Goal: Use online tool/utility: Utilize a website feature to perform a specific function

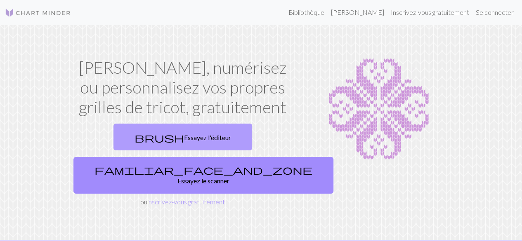
click at [184, 136] on font "Essayez l'éditeur" at bounding box center [207, 138] width 47 height 8
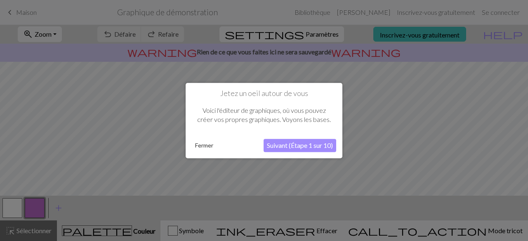
drag, startPoint x: 296, startPoint y: 141, endPoint x: 293, endPoint y: 132, distance: 9.8
click at [293, 132] on div "Jetez un oeil autour de vous Voici l'éditeur de graphiques, où vous pouvez crée…" at bounding box center [264, 121] width 157 height 76
click at [288, 147] on font "Suivant (Étape 1 sur 10)" at bounding box center [300, 146] width 66 height 8
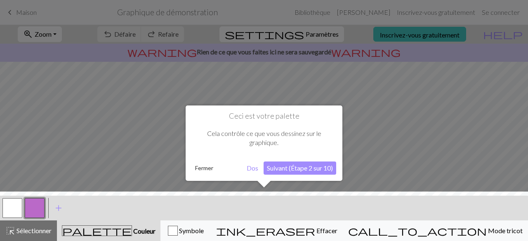
click at [299, 170] on font "Suivant (Étape 2 sur 10)" at bounding box center [300, 168] width 66 height 8
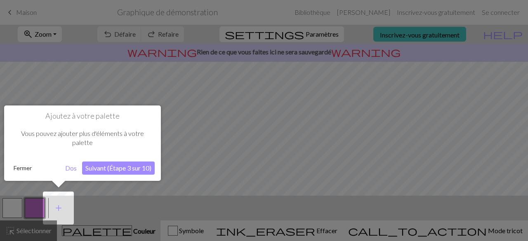
click at [96, 172] on font "Suivant (Étape 3 sur 10)" at bounding box center [118, 168] width 66 height 8
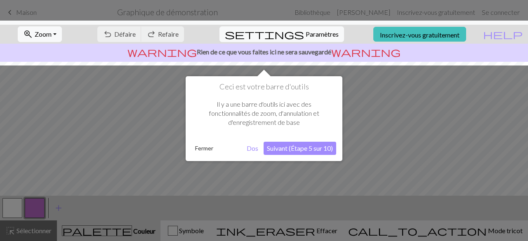
click at [302, 148] on font "Suivant (Étape 5 sur 10)" at bounding box center [300, 148] width 66 height 8
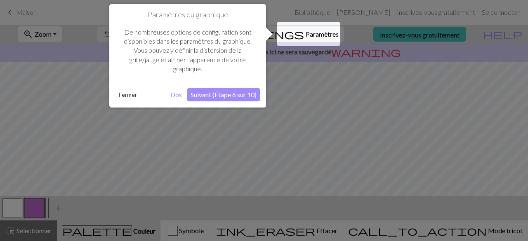
drag, startPoint x: 234, startPoint y: 95, endPoint x: 232, endPoint y: 100, distance: 5.4
click at [232, 100] on button "Suivant (Étape 6 sur 10)" at bounding box center [223, 94] width 73 height 13
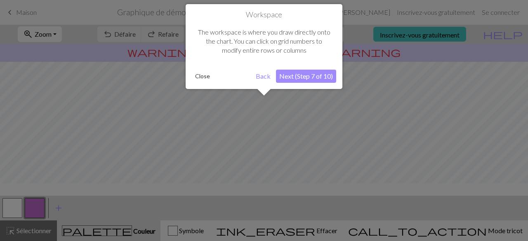
scroll to position [49, 0]
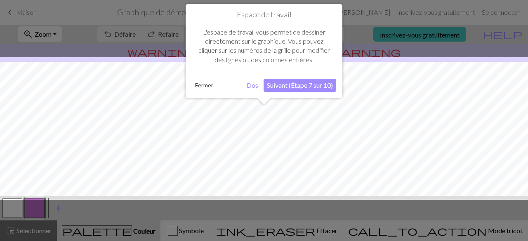
click at [295, 88] on font "Suivant (Étape 7 sur 10)" at bounding box center [300, 85] width 66 height 8
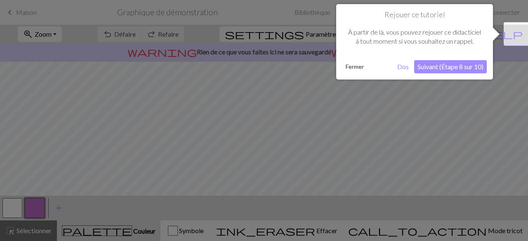
click at [447, 76] on div "Rejouer ce tutoriel À partir de là, vous pouvez rejouer ce didacticiel à tout m…" at bounding box center [414, 42] width 157 height 76
click at [446, 70] on font "Suivant (Étape 8 sur 10)" at bounding box center [451, 67] width 66 height 8
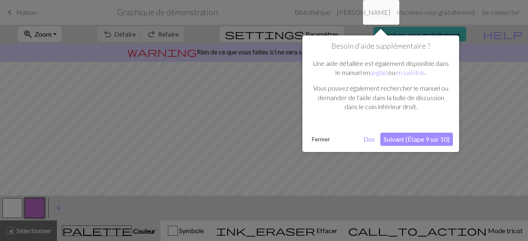
click at [402, 140] on font "Suivant (Étape 9 sur 10)" at bounding box center [417, 139] width 66 height 8
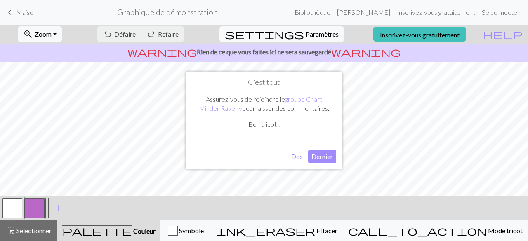
click at [334, 158] on button "Dernier" at bounding box center [322, 156] width 28 height 13
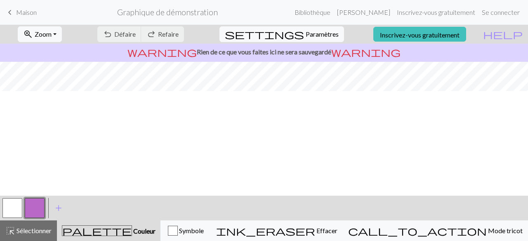
scroll to position [0, 0]
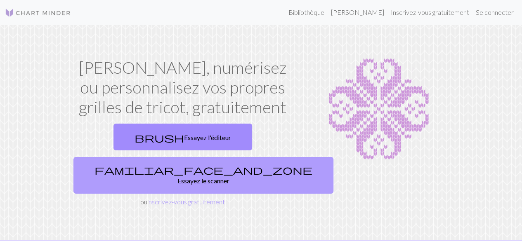
click at [230, 177] on font "Essayez le scanner" at bounding box center [204, 181] width 52 height 8
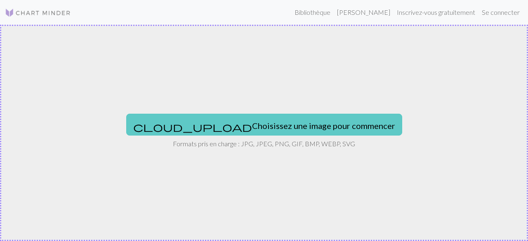
click at [253, 122] on font "Choisissez une image pour commencer" at bounding box center [323, 126] width 143 height 10
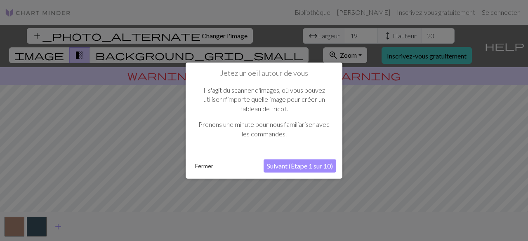
click at [208, 170] on button "Fermer" at bounding box center [204, 166] width 25 height 12
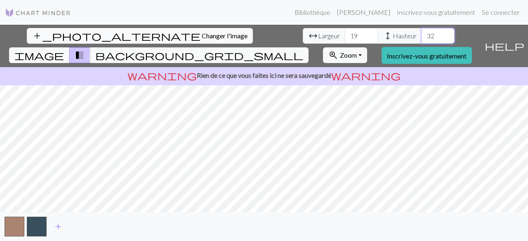
click at [422, 33] on input "32" at bounding box center [438, 36] width 33 height 16
click at [422, 33] on input "33" at bounding box center [438, 36] width 33 height 16
click at [422, 33] on input "34" at bounding box center [438, 36] width 33 height 16
click at [422, 33] on input "35" at bounding box center [438, 36] width 33 height 16
type input "36"
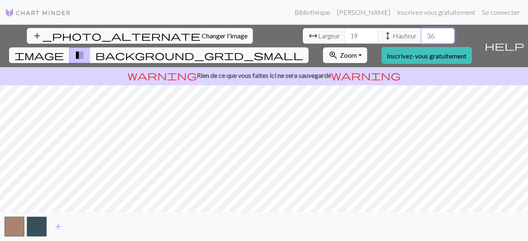
click at [422, 33] on input "36" at bounding box center [438, 36] width 33 height 16
click at [308, 38] on span "arrow_range" at bounding box center [313, 36] width 10 height 12
click at [345, 32] on input "20" at bounding box center [361, 36] width 33 height 16
click at [345, 36] on input "21" at bounding box center [361, 36] width 33 height 16
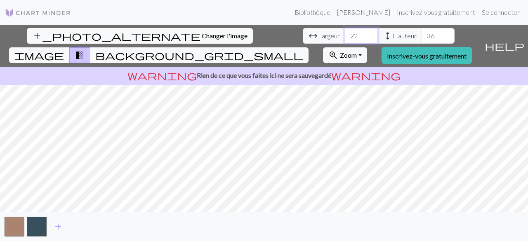
click at [345, 36] on input "22" at bounding box center [361, 36] width 33 height 16
click at [345, 36] on input "23" at bounding box center [361, 36] width 33 height 16
click at [345, 36] on input "24" at bounding box center [361, 36] width 33 height 16
click at [345, 36] on input "25" at bounding box center [361, 36] width 33 height 16
click at [345, 36] on input "26" at bounding box center [361, 36] width 33 height 16
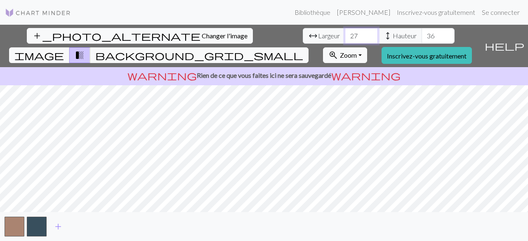
click at [345, 36] on input "27" at bounding box center [361, 36] width 33 height 16
type input "28"
click at [345, 36] on input "28" at bounding box center [361, 36] width 33 height 16
type input "69"
click at [422, 34] on input "69" at bounding box center [438, 36] width 33 height 16
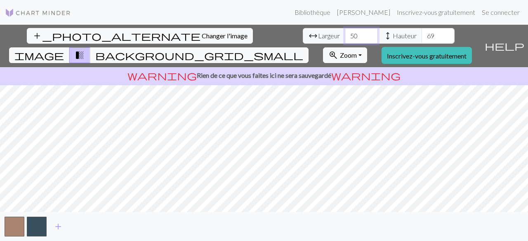
type input "51"
click at [345, 34] on input "51" at bounding box center [361, 36] width 33 height 16
click at [422, 33] on input "86" at bounding box center [438, 36] width 33 height 16
click at [260, 241] on html "Ce site Web utilise des cookies pour vous garantir la meilleure expérience sur …" at bounding box center [264, 120] width 528 height 241
click at [265, 213] on div "add" at bounding box center [264, 227] width 528 height 29
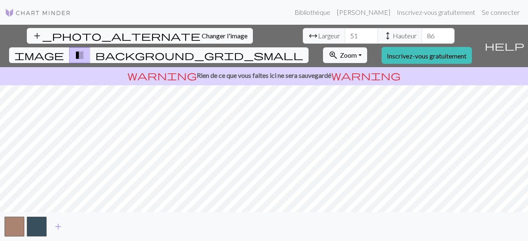
click at [260, 41] on div "add_photo_alternate Changer l'image arrow_range Largeur 51 height Hauteur 86 im…" at bounding box center [264, 133] width 528 height 217
click at [266, 231] on div "add_photo_alternate Changer l'image arrow_range Largeur 51 height Hauteur 86 im…" at bounding box center [264, 133] width 528 height 217
type input "104"
click at [422, 33] on input "104" at bounding box center [438, 36] width 33 height 16
click at [345, 34] on input "68" at bounding box center [361, 36] width 33 height 16
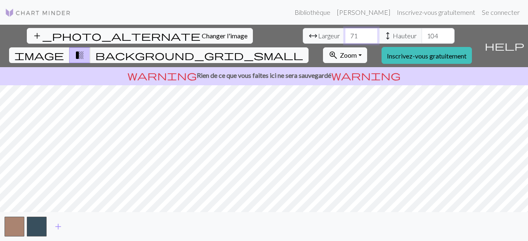
click at [345, 34] on input "72" at bounding box center [361, 36] width 33 height 16
click at [345, 34] on input "73" at bounding box center [361, 36] width 33 height 16
click at [345, 34] on input "74" at bounding box center [361, 36] width 33 height 16
click at [345, 34] on input "76" at bounding box center [361, 36] width 33 height 16
type input "75"
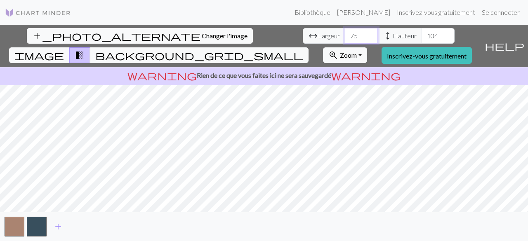
click at [345, 40] on input "75" at bounding box center [361, 36] width 33 height 16
click at [60, 227] on span "add" at bounding box center [58, 227] width 10 height 12
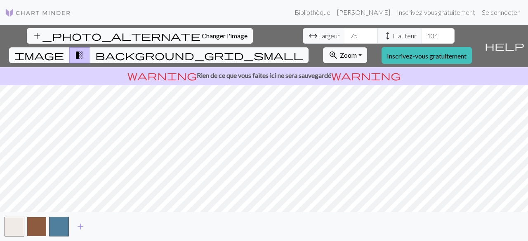
click at [37, 228] on button "button" at bounding box center [37, 227] width 20 height 20
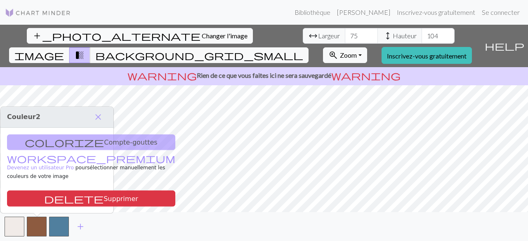
drag, startPoint x: 59, startPoint y: 227, endPoint x: 64, endPoint y: 214, distance: 13.9
click at [59, 227] on button "button" at bounding box center [59, 227] width 20 height 20
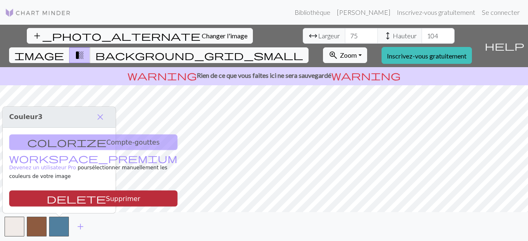
click at [106, 202] on font "Supprimer" at bounding box center [123, 199] width 35 height 8
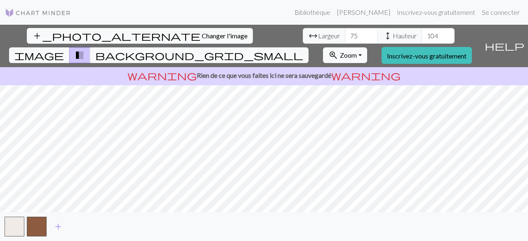
click at [338, 50] on span "zoom_in" at bounding box center [334, 56] width 10 height 12
drag, startPoint x: 301, startPoint y: 234, endPoint x: 295, endPoint y: 216, distance: 19.5
click at [300, 232] on div "add" at bounding box center [264, 227] width 528 height 29
click at [57, 227] on span "add" at bounding box center [58, 227] width 10 height 12
click at [84, 226] on span "add" at bounding box center [81, 227] width 10 height 12
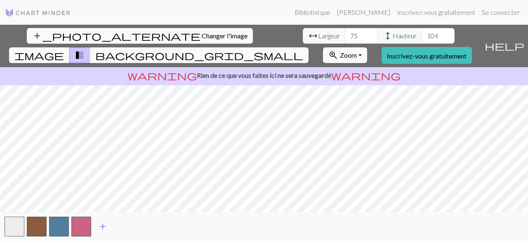
click at [102, 227] on span "add" at bounding box center [103, 227] width 10 height 12
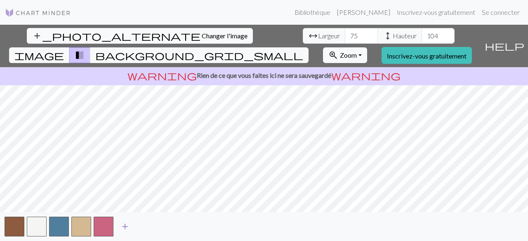
click at [126, 229] on span "add" at bounding box center [125, 227] width 10 height 12
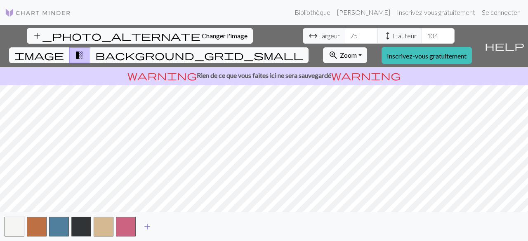
click at [148, 227] on span "add" at bounding box center [147, 227] width 10 height 12
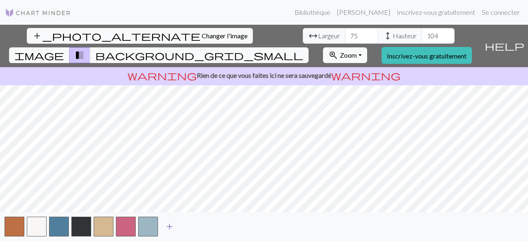
click at [169, 229] on span "add" at bounding box center [170, 227] width 10 height 12
click at [193, 227] on span "add" at bounding box center [192, 227] width 10 height 12
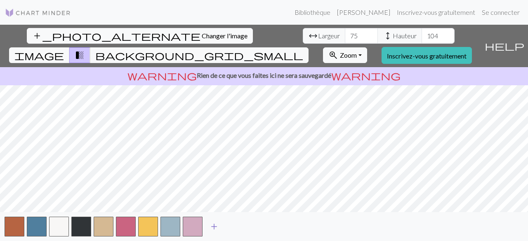
click at [215, 226] on span "add" at bounding box center [214, 227] width 10 height 12
click at [237, 228] on span "add" at bounding box center [237, 227] width 10 height 12
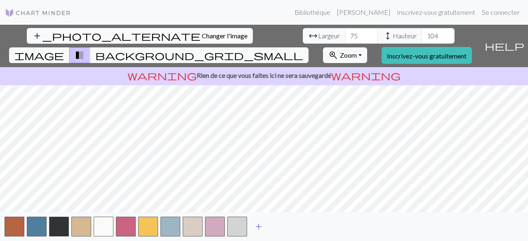
click at [260, 226] on span "add" at bounding box center [259, 227] width 10 height 12
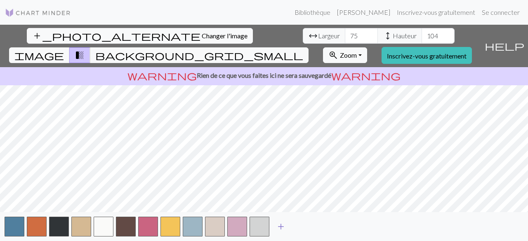
click at [281, 226] on span "add" at bounding box center [281, 227] width 10 height 12
click at [305, 228] on span "add" at bounding box center [303, 227] width 10 height 12
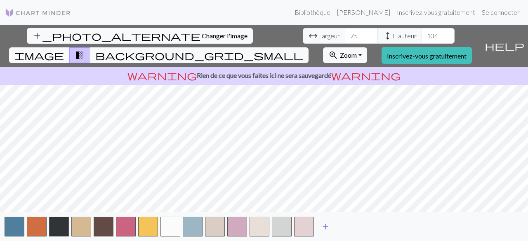
click at [325, 230] on span "add" at bounding box center [326, 227] width 10 height 12
click at [349, 227] on span "add" at bounding box center [348, 227] width 10 height 12
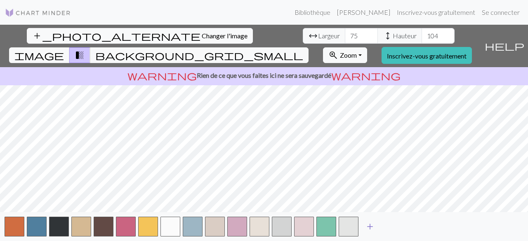
click at [369, 228] on span "add" at bounding box center [370, 227] width 10 height 12
click at [394, 229] on span "add" at bounding box center [393, 227] width 10 height 12
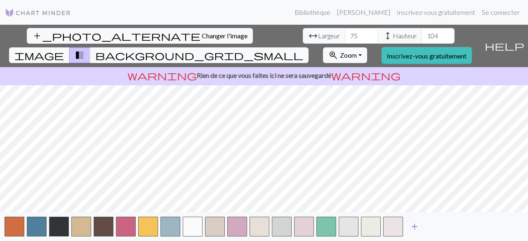
click at [415, 227] on span "add" at bounding box center [415, 227] width 10 height 12
click at [436, 226] on span "add" at bounding box center [437, 227] width 10 height 12
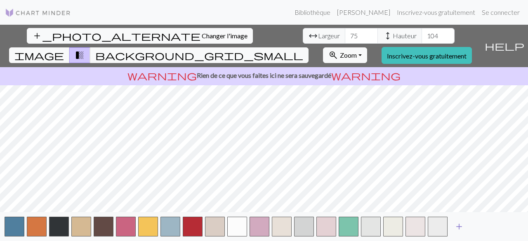
click at [458, 227] on span "add" at bounding box center [459, 227] width 10 height 12
click at [480, 226] on span "add" at bounding box center [482, 227] width 10 height 12
click at [504, 227] on span "add" at bounding box center [504, 227] width 10 height 12
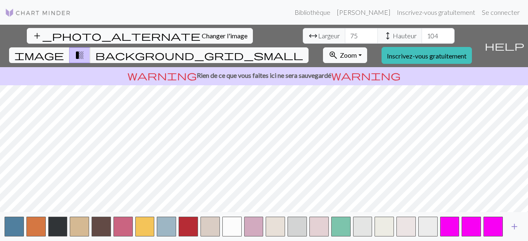
click at [516, 227] on span "add" at bounding box center [515, 227] width 10 height 12
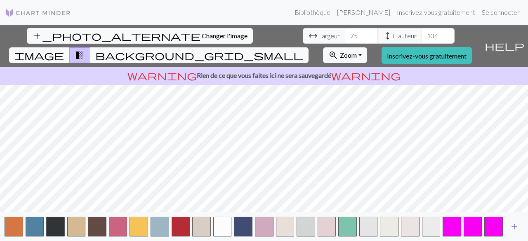
click at [516, 228] on span "add" at bounding box center [515, 227] width 10 height 12
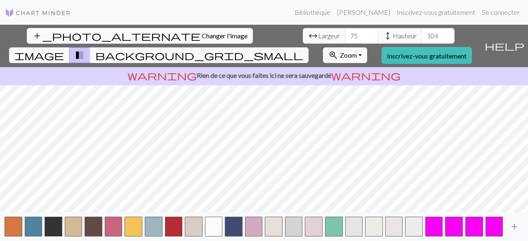
click at [516, 228] on span "add" at bounding box center [515, 227] width 10 height 12
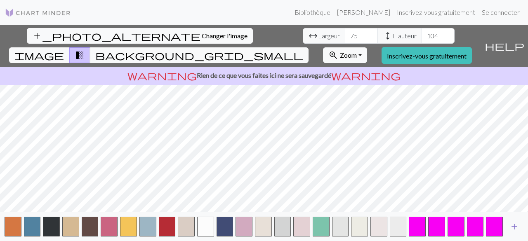
click at [516, 228] on span "add" at bounding box center [515, 227] width 10 height 12
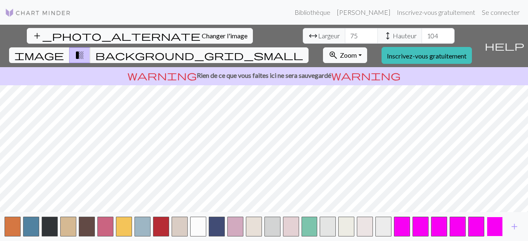
click at [497, 226] on button "button" at bounding box center [495, 227] width 16 height 20
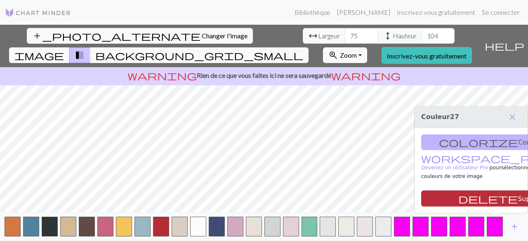
click at [518, 201] on font "Supprimer" at bounding box center [535, 199] width 35 height 8
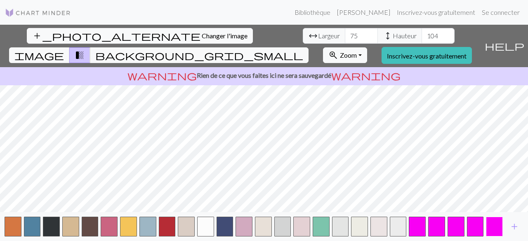
click at [495, 225] on button "button" at bounding box center [494, 227] width 17 height 20
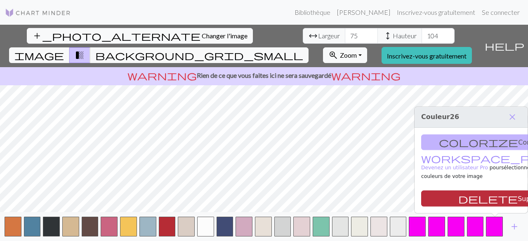
click at [518, 197] on font "Supprimer" at bounding box center [535, 199] width 35 height 8
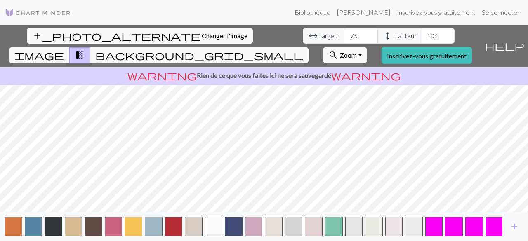
click at [490, 230] on button "button" at bounding box center [495, 227] width 18 height 20
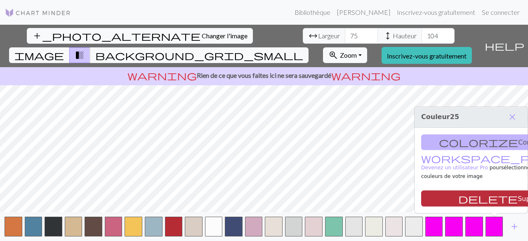
click at [518, 199] on font "Supprimer" at bounding box center [535, 199] width 35 height 8
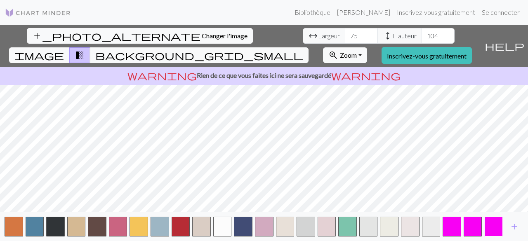
click at [490, 228] on button "button" at bounding box center [494, 227] width 19 height 20
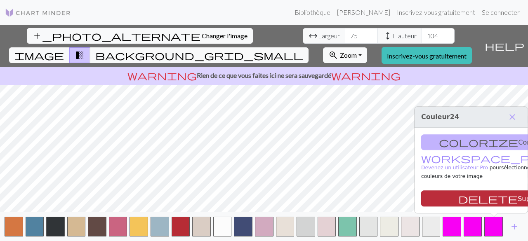
click at [518, 200] on font "Supprimer" at bounding box center [535, 199] width 35 height 8
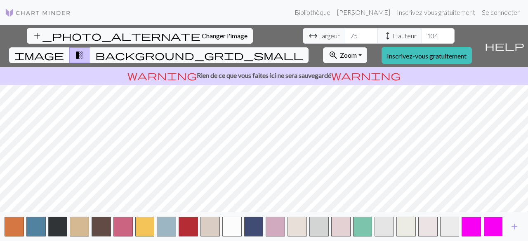
click at [494, 232] on button "button" at bounding box center [493, 227] width 19 height 20
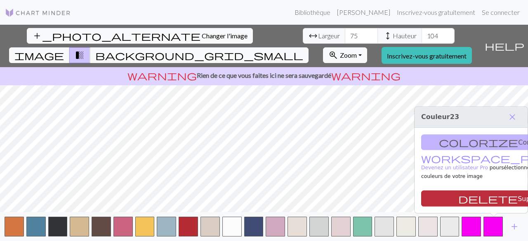
click at [518, 203] on font "Supprimer" at bounding box center [535, 199] width 35 height 8
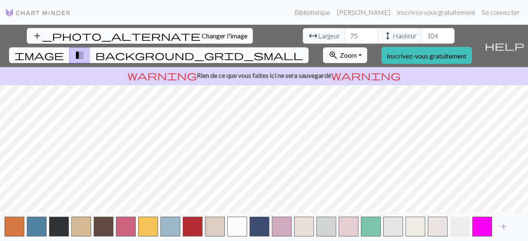
click at [463, 228] on button "button" at bounding box center [460, 227] width 20 height 20
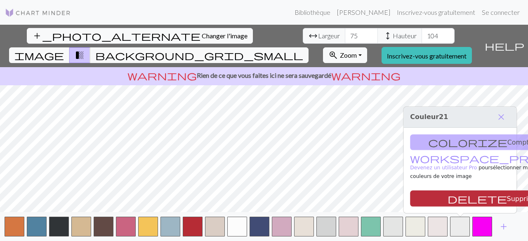
click at [507, 203] on font "Supprimer" at bounding box center [524, 199] width 35 height 8
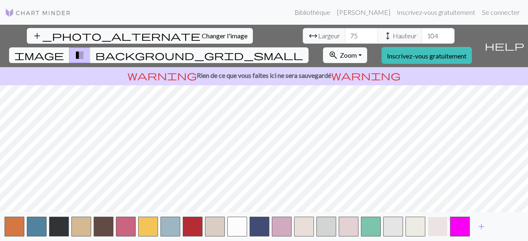
click at [430, 229] on button "button" at bounding box center [438, 227] width 20 height 20
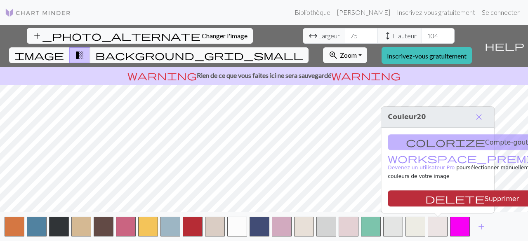
click at [485, 203] on font "Supprimer" at bounding box center [502, 199] width 35 height 8
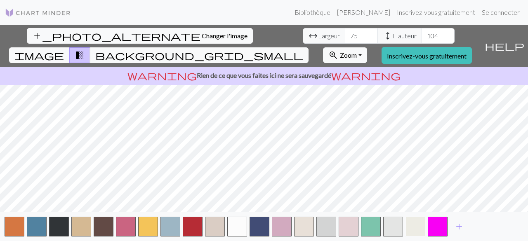
click at [421, 229] on button "button" at bounding box center [416, 227] width 20 height 20
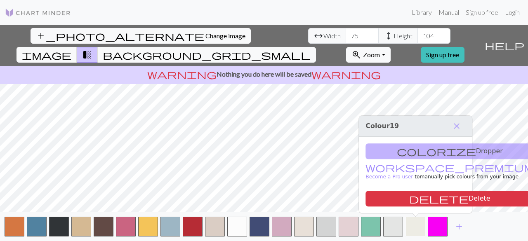
click at [422, 237] on button "button" at bounding box center [416, 227] width 20 height 20
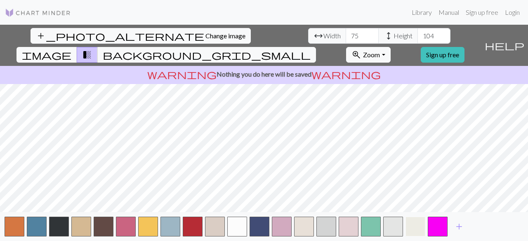
click at [422, 225] on button "button" at bounding box center [416, 227] width 20 height 20
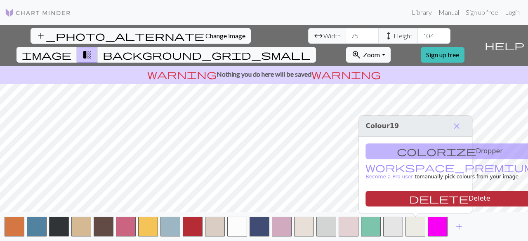
click at [427, 202] on button "delete Delete" at bounding box center [450, 199] width 168 height 16
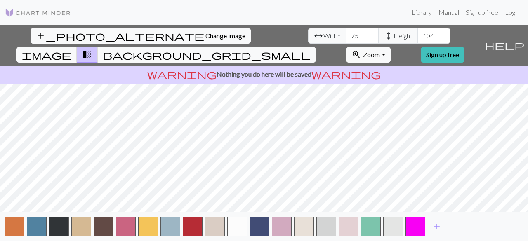
click at [343, 229] on button "button" at bounding box center [349, 227] width 20 height 20
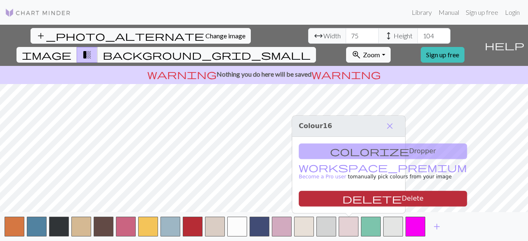
click at [350, 203] on button "delete Delete" at bounding box center [383, 199] width 168 height 16
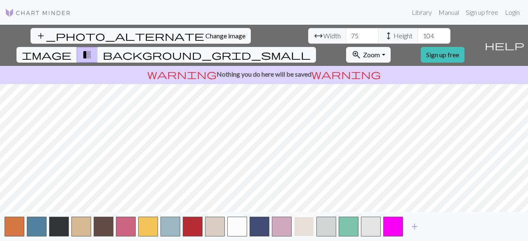
click at [307, 231] on button "button" at bounding box center [304, 227] width 20 height 20
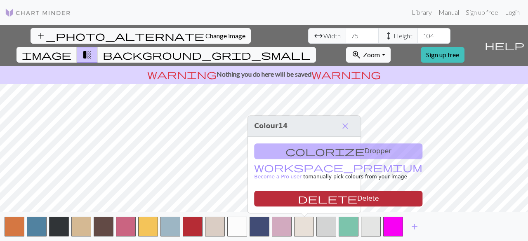
click at [315, 204] on button "delete Delete" at bounding box center [338, 199] width 168 height 16
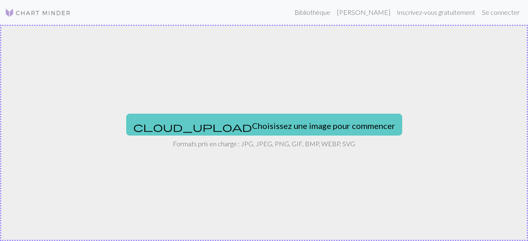
click at [252, 124] on font "Choisissez une image pour commencer" at bounding box center [323, 126] width 143 height 10
type input "C:\fakepath\Screenshot_20250827-115257.png"
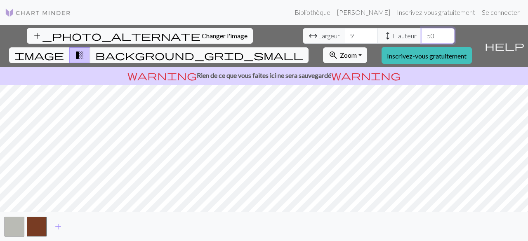
click at [422, 33] on input "50" at bounding box center [438, 36] width 33 height 16
click at [422, 35] on input "69" at bounding box center [438, 36] width 33 height 16
click at [422, 35] on input "81" at bounding box center [438, 36] width 33 height 16
click at [422, 35] on input "82" at bounding box center [438, 36] width 33 height 16
click at [422, 35] on input "83" at bounding box center [438, 36] width 33 height 16
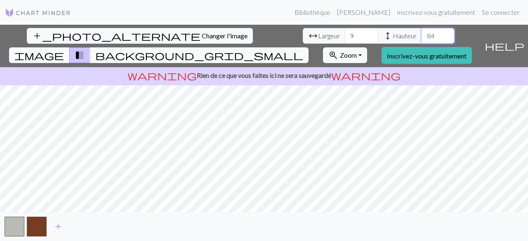
click at [422, 35] on input "84" at bounding box center [438, 36] width 33 height 16
click at [422, 35] on input "85" at bounding box center [438, 36] width 33 height 16
click at [422, 35] on input "86" at bounding box center [438, 36] width 33 height 16
click at [422, 35] on input "87" at bounding box center [438, 36] width 33 height 16
click at [422, 35] on input "88" at bounding box center [438, 36] width 33 height 16
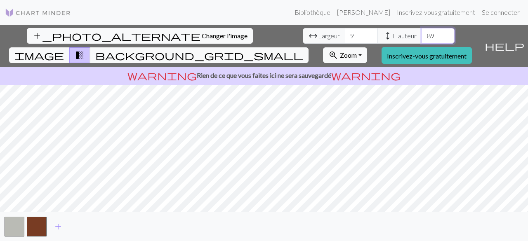
click at [422, 35] on input "89" at bounding box center [438, 36] width 33 height 16
click at [422, 35] on input "90" at bounding box center [438, 36] width 33 height 16
click at [422, 35] on input "91" at bounding box center [438, 36] width 33 height 16
click at [422, 35] on input "92" at bounding box center [438, 36] width 33 height 16
click at [422, 35] on input "93" at bounding box center [438, 36] width 33 height 16
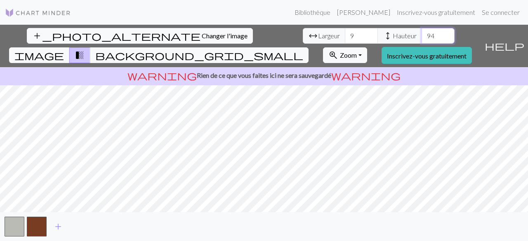
click at [422, 35] on input "94" at bounding box center [438, 36] width 33 height 16
click at [422, 35] on input "95" at bounding box center [438, 36] width 33 height 16
click at [422, 35] on input "96" at bounding box center [438, 36] width 33 height 16
click at [422, 35] on input "97" at bounding box center [438, 36] width 33 height 16
click at [422, 35] on input "98" at bounding box center [438, 36] width 33 height 16
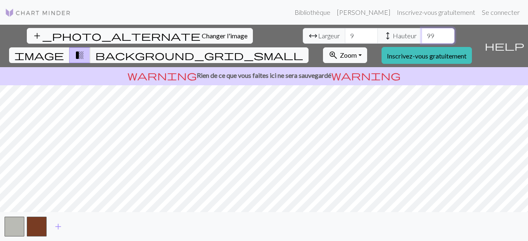
click at [422, 35] on input "99" at bounding box center [438, 36] width 33 height 16
click at [422, 35] on input "100" at bounding box center [438, 36] width 33 height 16
click at [422, 35] on input "101" at bounding box center [438, 36] width 33 height 16
type input "100"
click at [422, 40] on input "100" at bounding box center [438, 36] width 33 height 16
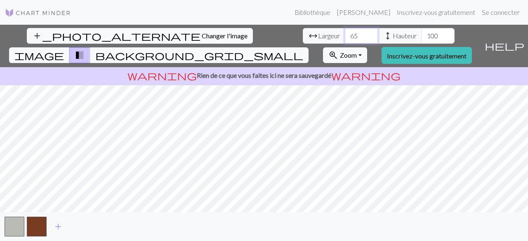
click at [345, 35] on input "65" at bounding box center [361, 36] width 33 height 16
click at [345, 35] on input "66" at bounding box center [361, 36] width 33 height 16
click at [345, 35] on input "67" at bounding box center [361, 36] width 33 height 16
click at [345, 35] on input "68" at bounding box center [361, 36] width 33 height 16
click at [345, 35] on input "69" at bounding box center [361, 36] width 33 height 16
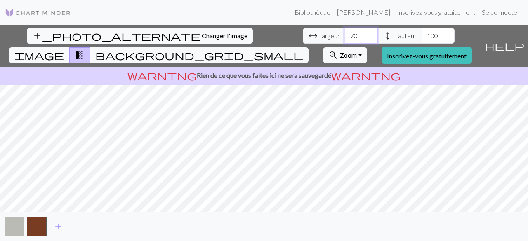
click at [345, 35] on input "70" at bounding box center [361, 36] width 33 height 16
click at [345, 35] on input "71" at bounding box center [361, 36] width 33 height 16
click at [345, 35] on input "72" at bounding box center [361, 36] width 33 height 16
click at [345, 35] on input "74" at bounding box center [361, 36] width 33 height 16
type input "75"
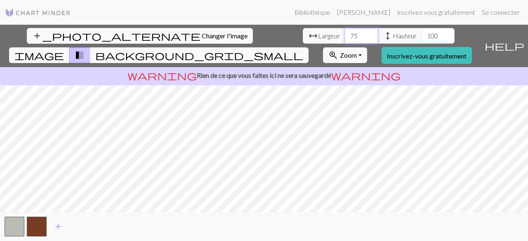
click at [345, 35] on input "75" at bounding box center [361, 36] width 33 height 16
click at [58, 226] on span "add" at bounding box center [58, 227] width 10 height 12
click at [86, 228] on button "add" at bounding box center [80, 227] width 21 height 16
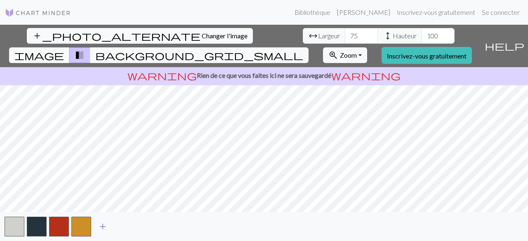
click at [102, 226] on span "add" at bounding box center [103, 227] width 10 height 12
click at [125, 226] on span "add" at bounding box center [125, 227] width 10 height 12
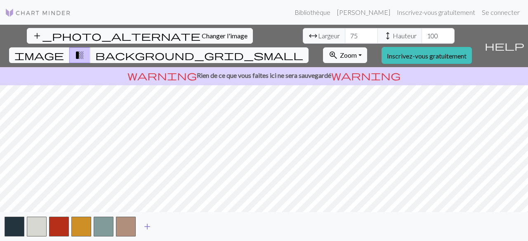
click at [147, 225] on span "add" at bounding box center [147, 227] width 10 height 12
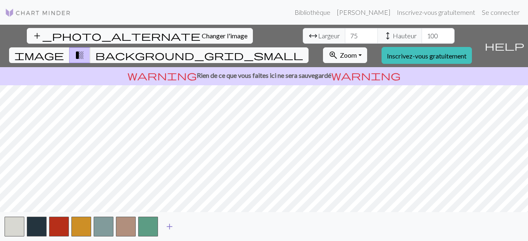
click at [169, 225] on span "add" at bounding box center [170, 227] width 10 height 12
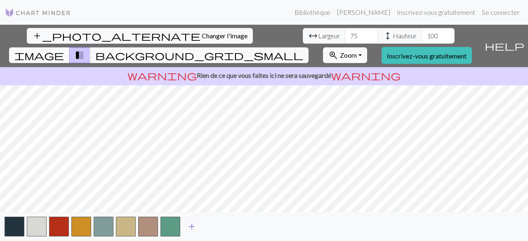
click at [192, 226] on span "add" at bounding box center [192, 227] width 10 height 12
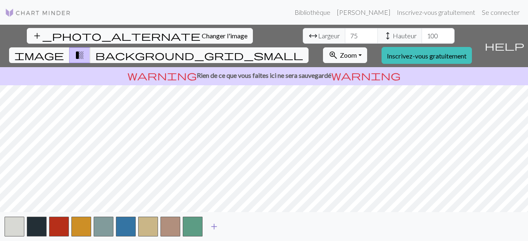
click at [214, 227] on span "add" at bounding box center [214, 227] width 10 height 12
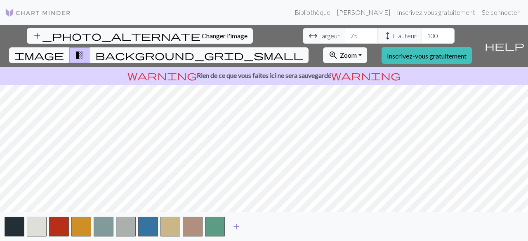
click at [239, 227] on span "add" at bounding box center [237, 227] width 10 height 12
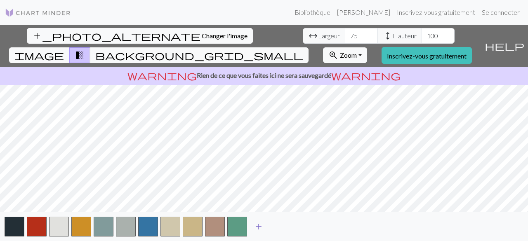
click at [259, 225] on span "add" at bounding box center [259, 227] width 10 height 12
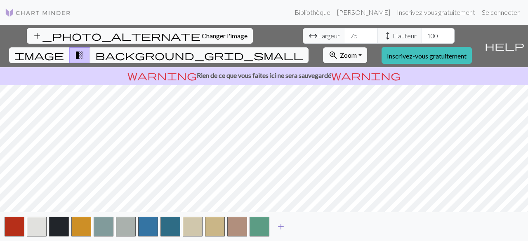
click at [281, 226] on span "add" at bounding box center [281, 227] width 10 height 12
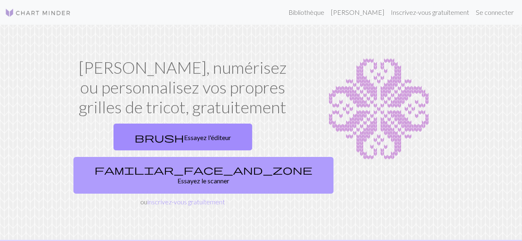
click at [230, 177] on font "Essayez le scanner" at bounding box center [204, 181] width 52 height 8
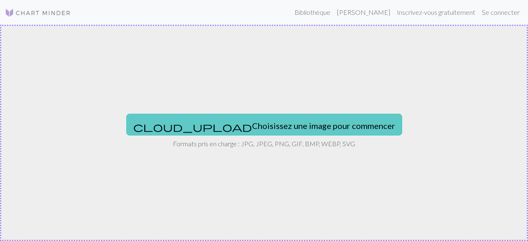
click at [252, 125] on font "Choisissez une image pour commencer" at bounding box center [323, 126] width 143 height 10
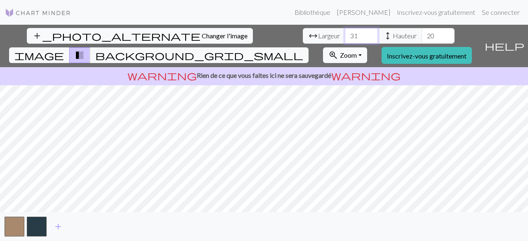
click at [345, 33] on input "31" at bounding box center [361, 36] width 33 height 16
click at [345, 34] on input "65" at bounding box center [361, 36] width 33 height 16
click at [345, 35] on input "67" at bounding box center [361, 36] width 33 height 16
click at [345, 35] on input "69" at bounding box center [361, 36] width 33 height 16
click at [345, 35] on input "70" at bounding box center [361, 36] width 33 height 16
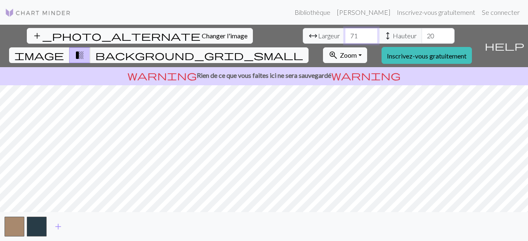
click at [345, 35] on input "71" at bounding box center [361, 36] width 33 height 16
click at [345, 35] on input "72" at bounding box center [361, 36] width 33 height 16
click at [345, 35] on input "73" at bounding box center [361, 36] width 33 height 16
click at [345, 35] on input "74" at bounding box center [361, 36] width 33 height 16
type input "75"
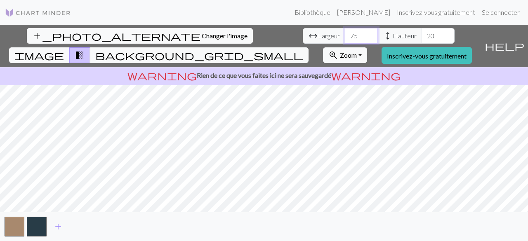
click at [345, 36] on input "75" at bounding box center [361, 36] width 33 height 16
click at [422, 31] on input "38" at bounding box center [438, 36] width 33 height 16
click at [422, 32] on input "94" at bounding box center [438, 36] width 33 height 16
click at [422, 32] on input "96" at bounding box center [438, 36] width 33 height 16
click at [422, 32] on input "98" at bounding box center [438, 36] width 33 height 16
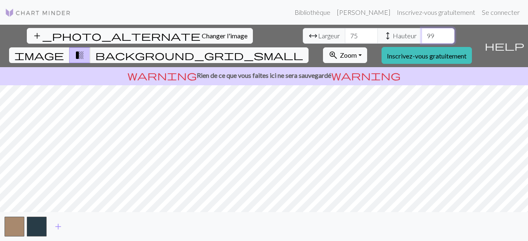
click at [422, 32] on input "99" at bounding box center [438, 36] width 33 height 16
type input "101"
click at [422, 32] on input "101" at bounding box center [438, 36] width 33 height 16
click at [57, 228] on span "add" at bounding box center [58, 227] width 10 height 12
click at [80, 227] on span "add" at bounding box center [81, 227] width 10 height 12
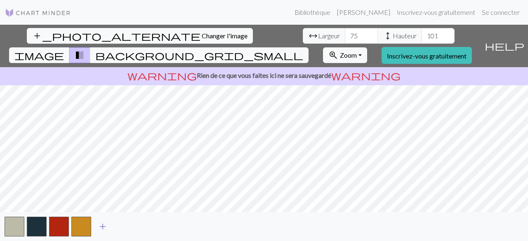
click at [102, 227] on span "add" at bounding box center [103, 227] width 10 height 12
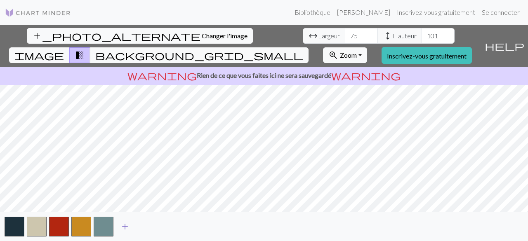
click at [124, 225] on span "add" at bounding box center [125, 227] width 10 height 12
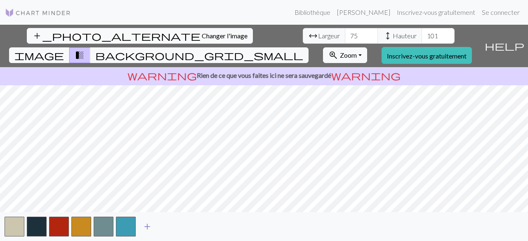
click at [145, 226] on span "add" at bounding box center [147, 227] width 10 height 12
click at [170, 227] on span "add" at bounding box center [170, 227] width 10 height 12
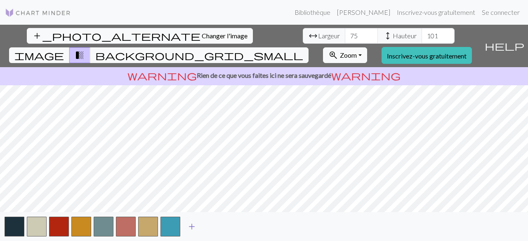
click at [189, 227] on span "add" at bounding box center [192, 227] width 10 height 12
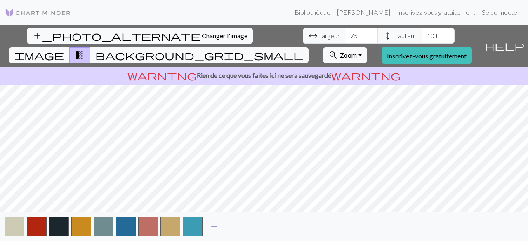
click at [213, 225] on span "add" at bounding box center [214, 227] width 10 height 12
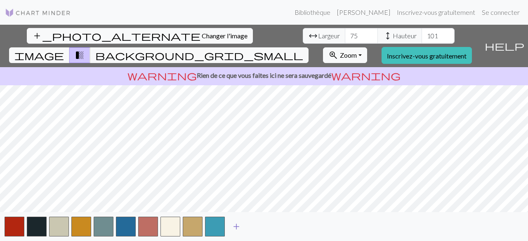
click at [233, 225] on span "add" at bounding box center [237, 227] width 10 height 12
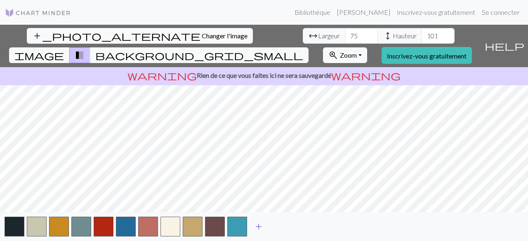
click at [261, 223] on span "add" at bounding box center [259, 227] width 10 height 12
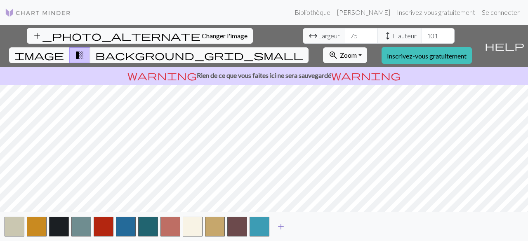
click at [280, 226] on span "add" at bounding box center [281, 227] width 10 height 12
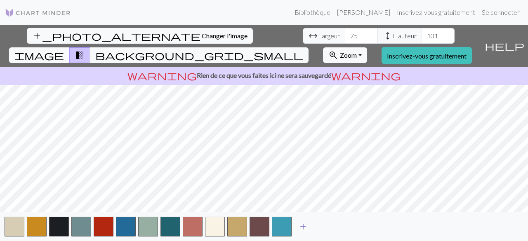
click at [308, 224] on button "add" at bounding box center [303, 227] width 21 height 16
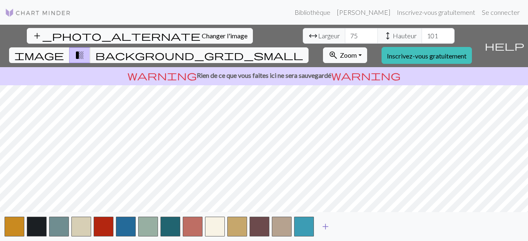
click at [325, 225] on span "add" at bounding box center [326, 227] width 10 height 12
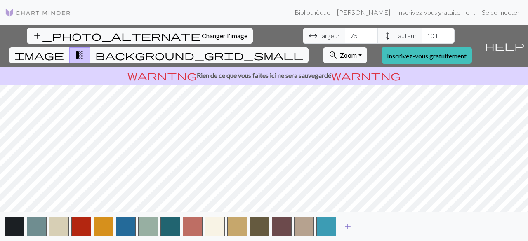
click at [350, 225] on span "add" at bounding box center [348, 227] width 10 height 12
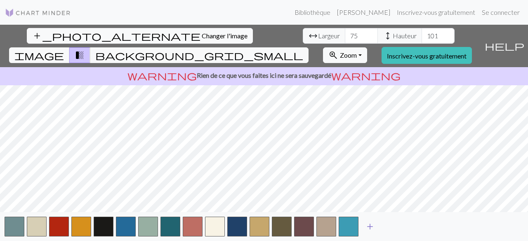
click at [371, 227] on span "add" at bounding box center [370, 227] width 10 height 12
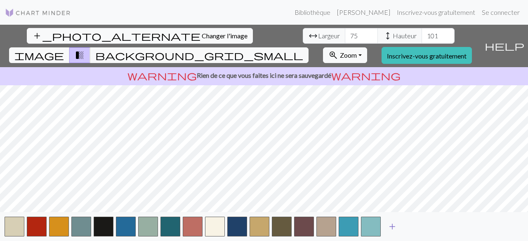
click at [396, 226] on span "add" at bounding box center [393, 227] width 10 height 12
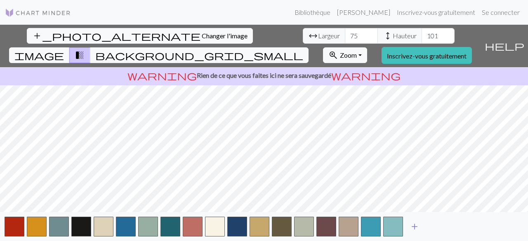
click at [414, 225] on span "add" at bounding box center [415, 227] width 10 height 12
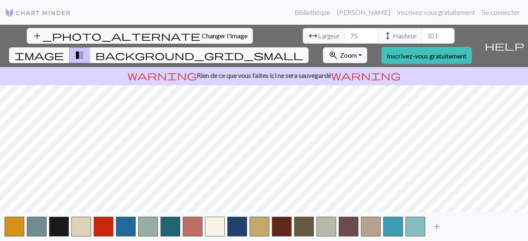
click at [438, 227] on span "add" at bounding box center [437, 227] width 10 height 12
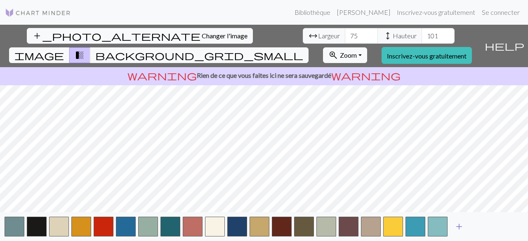
click at [461, 225] on span "add" at bounding box center [459, 227] width 10 height 12
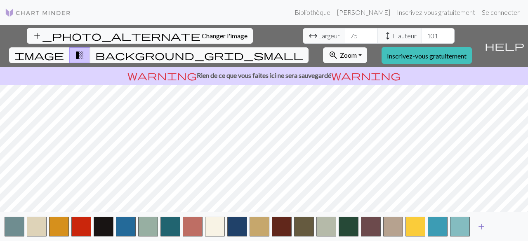
click at [483, 226] on span "add" at bounding box center [482, 227] width 10 height 12
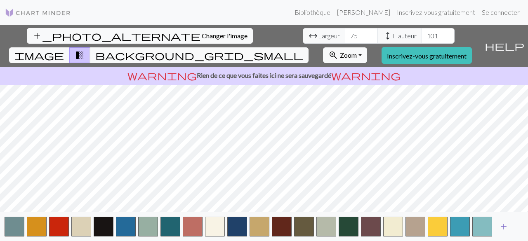
click at [505, 225] on span "add" at bounding box center [504, 227] width 10 height 12
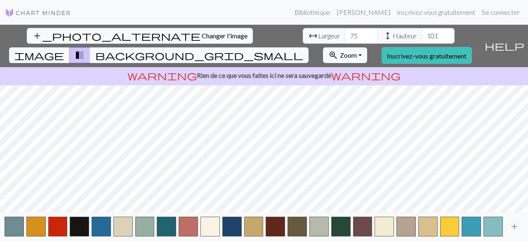
click at [516, 227] on span "add" at bounding box center [515, 227] width 10 height 12
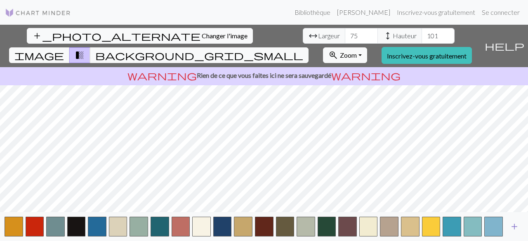
click at [516, 227] on span "add" at bounding box center [515, 227] width 10 height 12
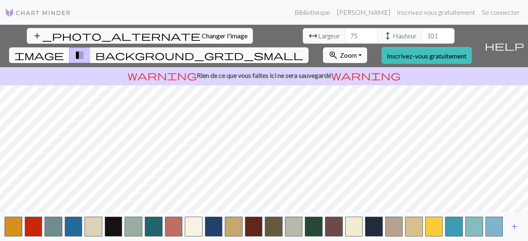
click at [516, 227] on span "add" at bounding box center [515, 227] width 10 height 12
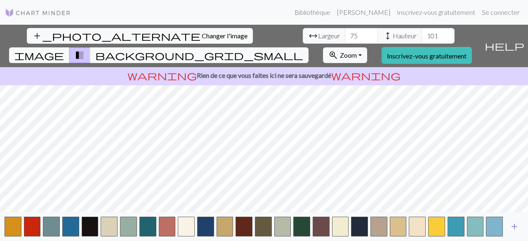
click at [516, 227] on span "add" at bounding box center [515, 227] width 10 height 12
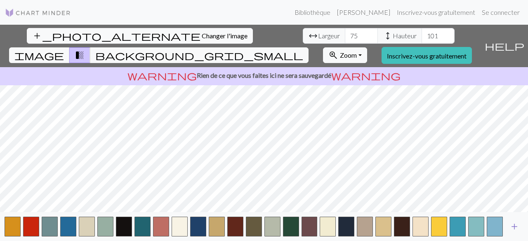
click at [516, 227] on span "add" at bounding box center [515, 227] width 10 height 12
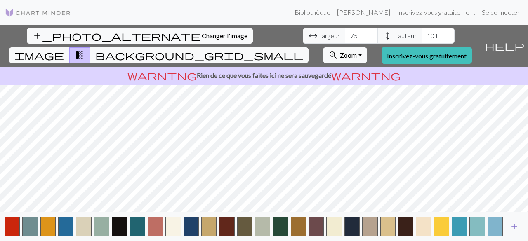
click at [516, 227] on span "add" at bounding box center [515, 227] width 10 height 12
